Goal: Task Accomplishment & Management: Use online tool/utility

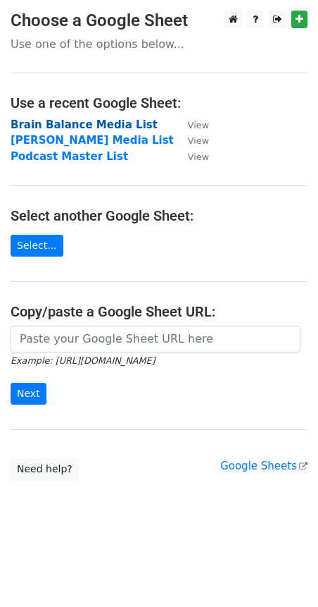
click at [58, 124] on strong "Brain Balance Media List" at bounding box center [84, 124] width 147 height 13
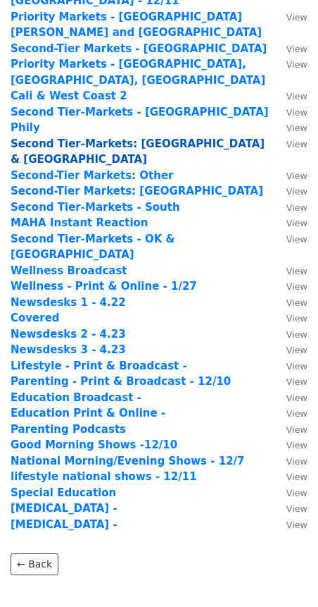
scroll to position [280, 0]
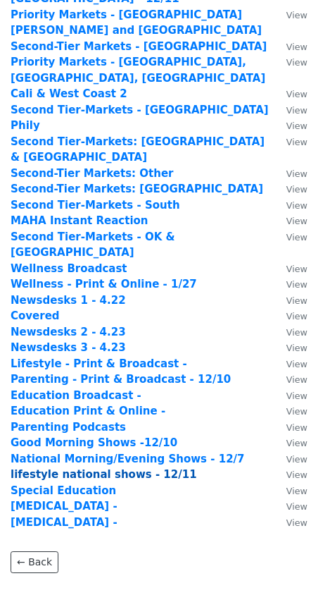
click at [60, 468] on strong "lifestyle national shows - 12/11" at bounding box center [104, 474] width 187 height 13
click at [71, 468] on strong "lifestyle national shows - 12/11" at bounding box center [104, 474] width 187 height 13
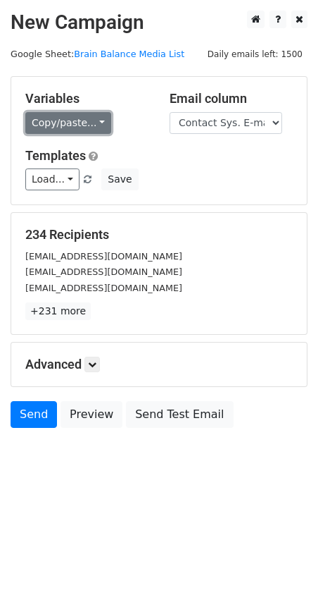
click at [52, 125] on link "Copy/paste..." at bounding box center [68, 123] width 86 height 22
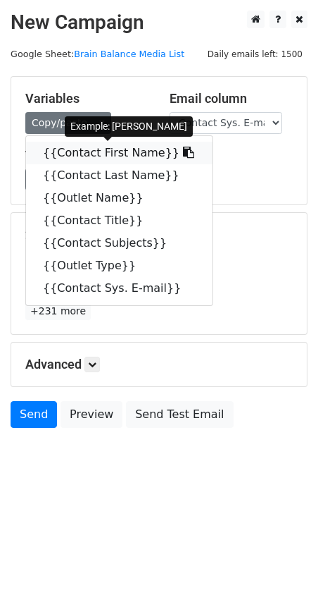
click at [58, 150] on link "{{Contact First Name}}" at bounding box center [119, 153] width 187 height 23
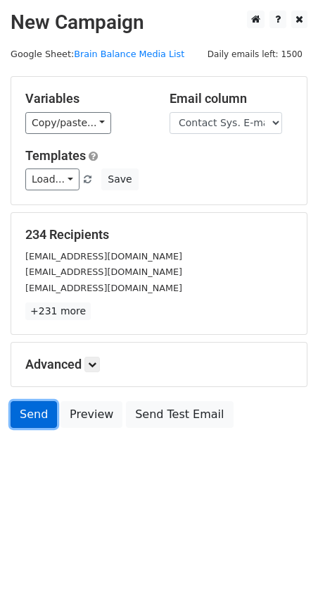
click at [34, 416] on link "Send" at bounding box center [34, 414] width 47 height 27
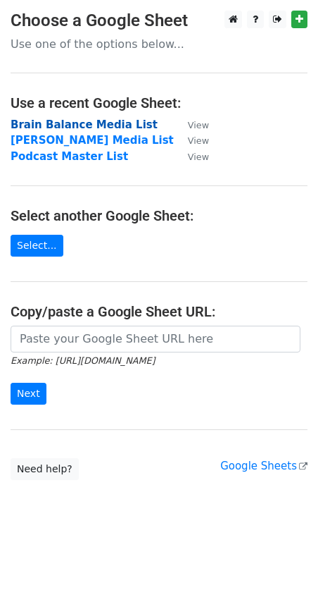
click at [64, 128] on strong "Brain Balance Media List" at bounding box center [84, 124] width 147 height 13
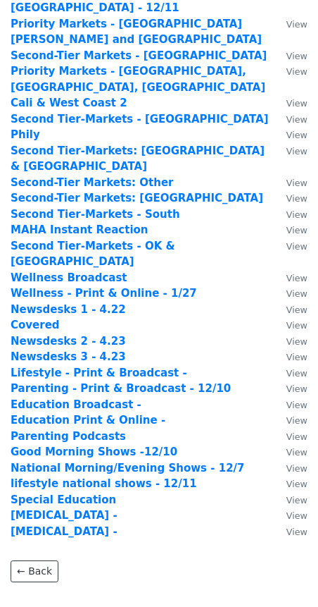
scroll to position [275, 0]
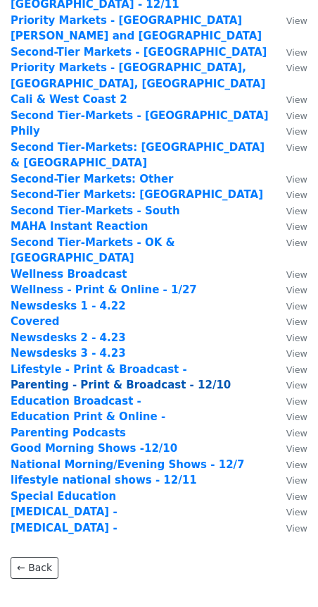
click at [68, 378] on strong "Parenting - Print & Broadcast - 12/10" at bounding box center [121, 384] width 221 height 13
click at [38, 378] on strong "Parenting - Print & Broadcast - 12/10" at bounding box center [121, 384] width 221 height 13
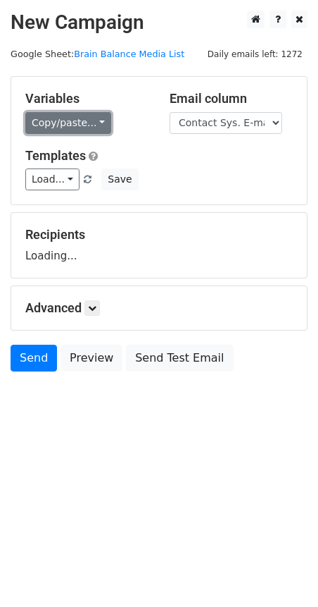
click at [61, 131] on link "Copy/paste..." at bounding box center [68, 123] width 86 height 22
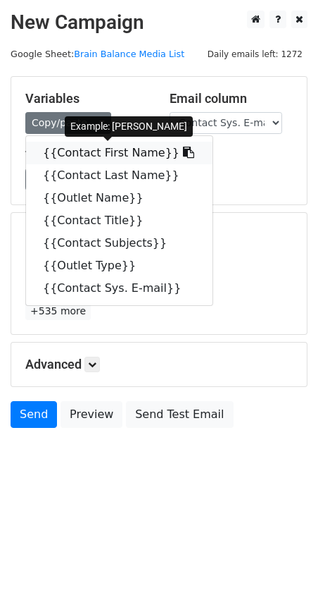
click at [63, 149] on link "{{Contact First Name}}" at bounding box center [119, 153] width 187 height 23
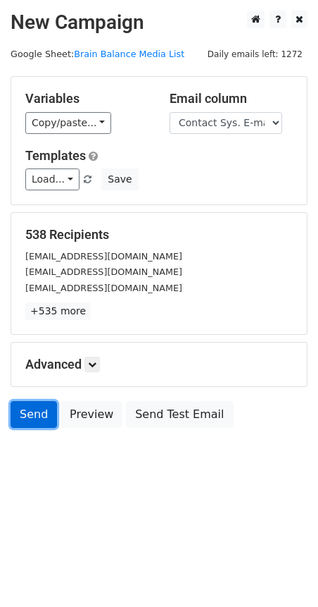
click at [27, 412] on link "Send" at bounding box center [34, 414] width 47 height 27
click at [35, 417] on link "Send" at bounding box center [34, 414] width 47 height 27
